Goal: Transaction & Acquisition: Purchase product/service

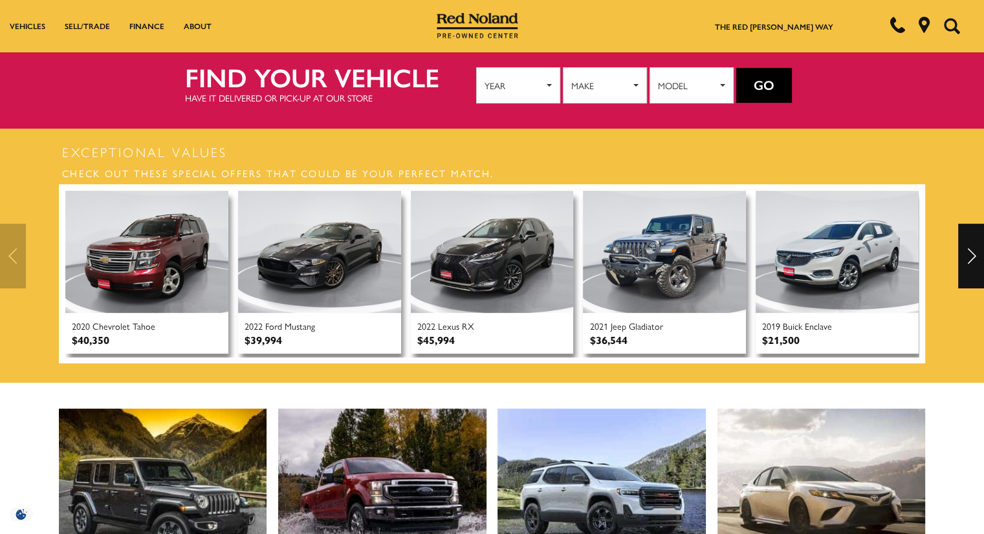
scroll to position [254, 0]
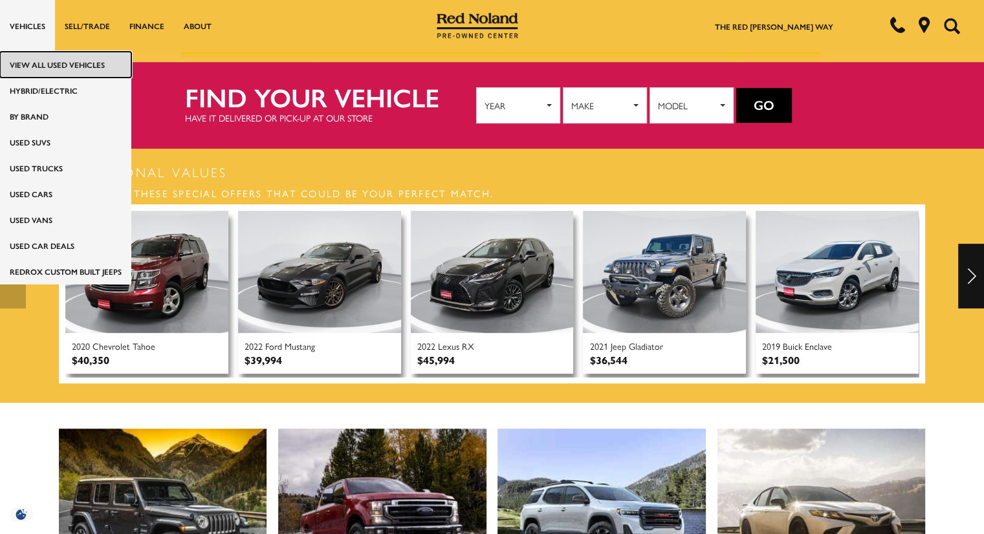
click at [37, 60] on link "View All Used Vehicles" at bounding box center [65, 65] width 131 height 26
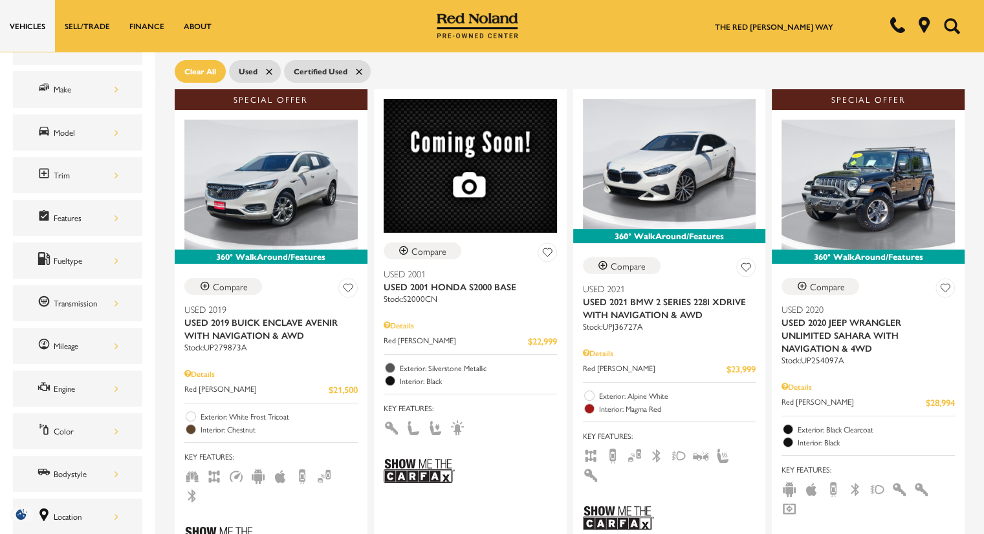
scroll to position [175, 0]
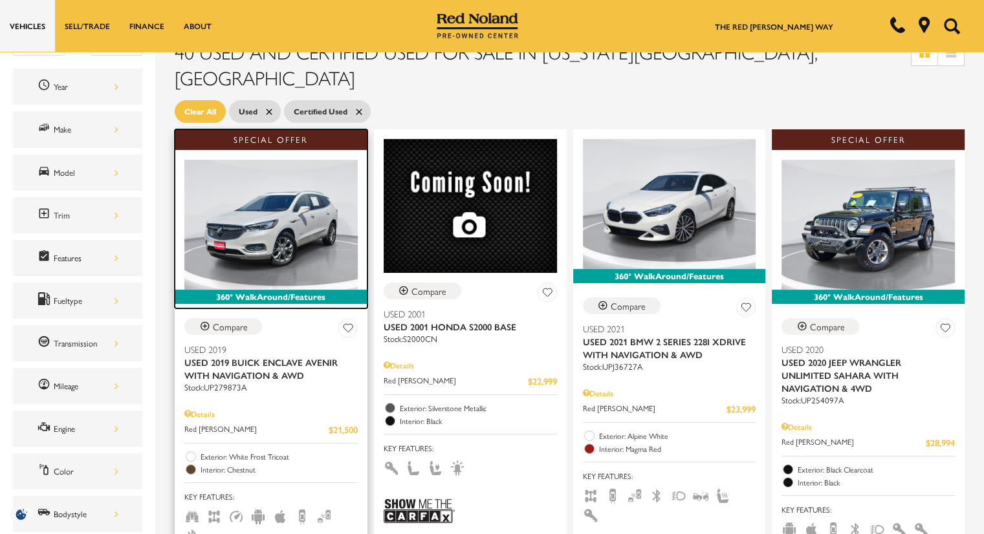
click at [307, 203] on img at bounding box center [270, 225] width 173 height 130
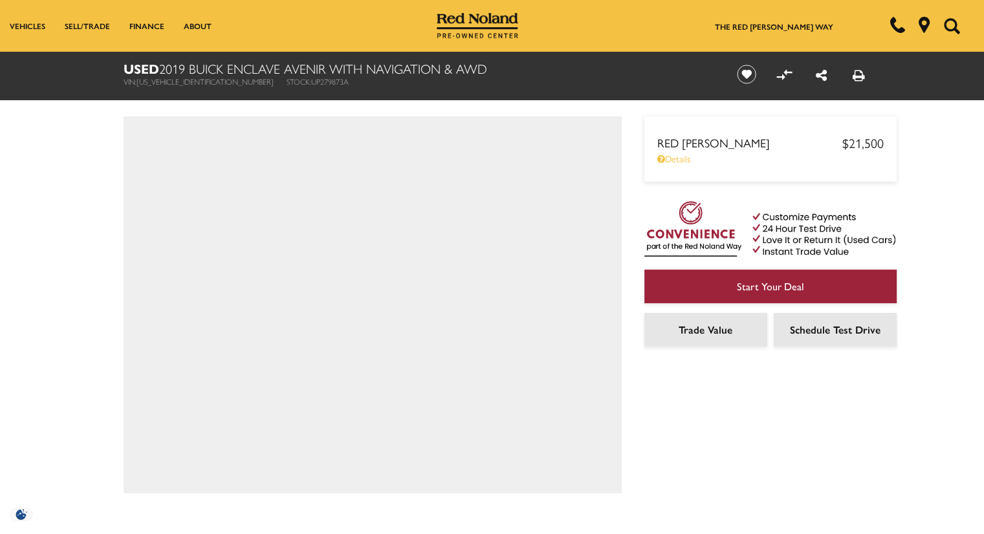
click at [680, 405] on div "Red Noland Price $21,500 Disclaimer: Advertised Prices include local dealer han…" at bounding box center [750, 273] width 259 height 442
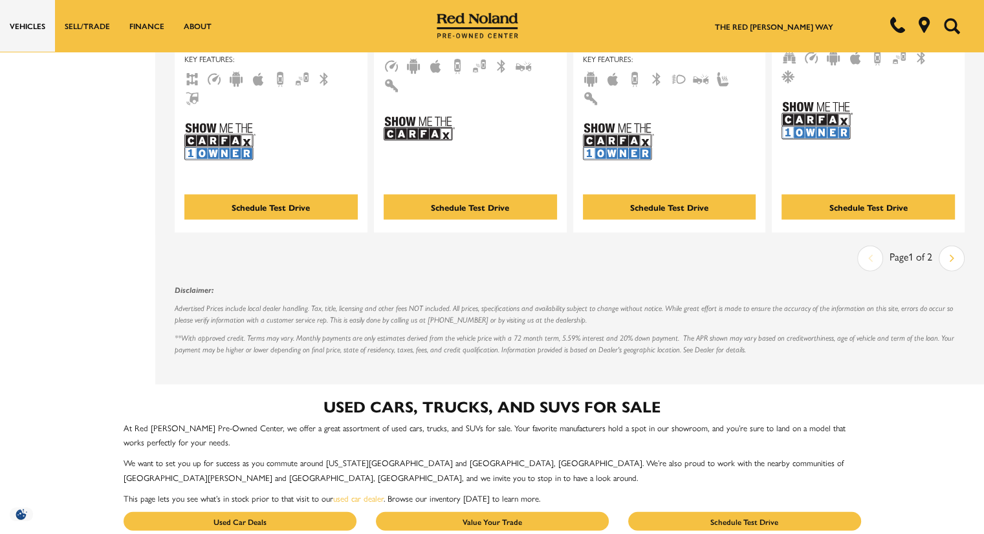
scroll to position [2916, 0]
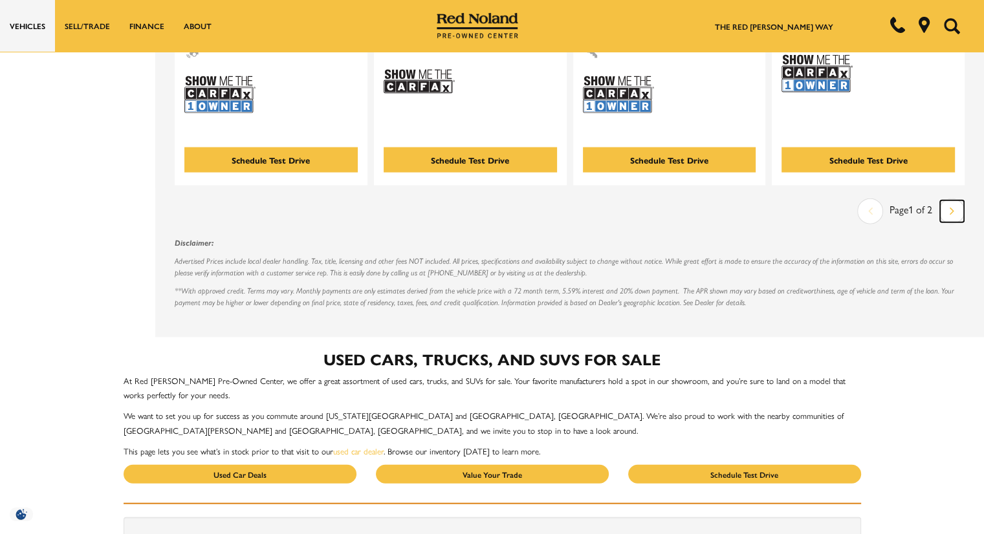
click at [963, 200] on link "Next" at bounding box center [952, 211] width 24 height 22
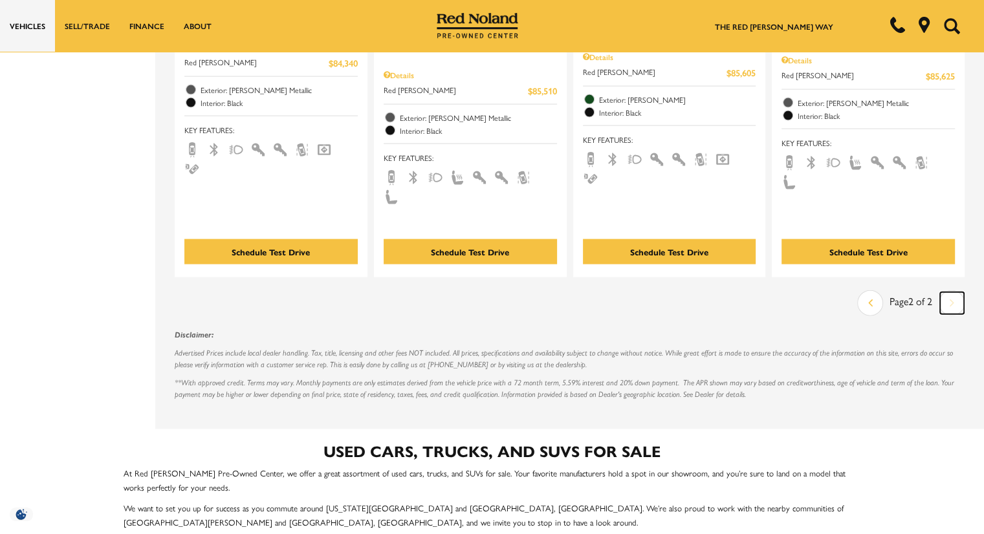
scroll to position [2819, 0]
